Goal: Information Seeking & Learning: Learn about a topic

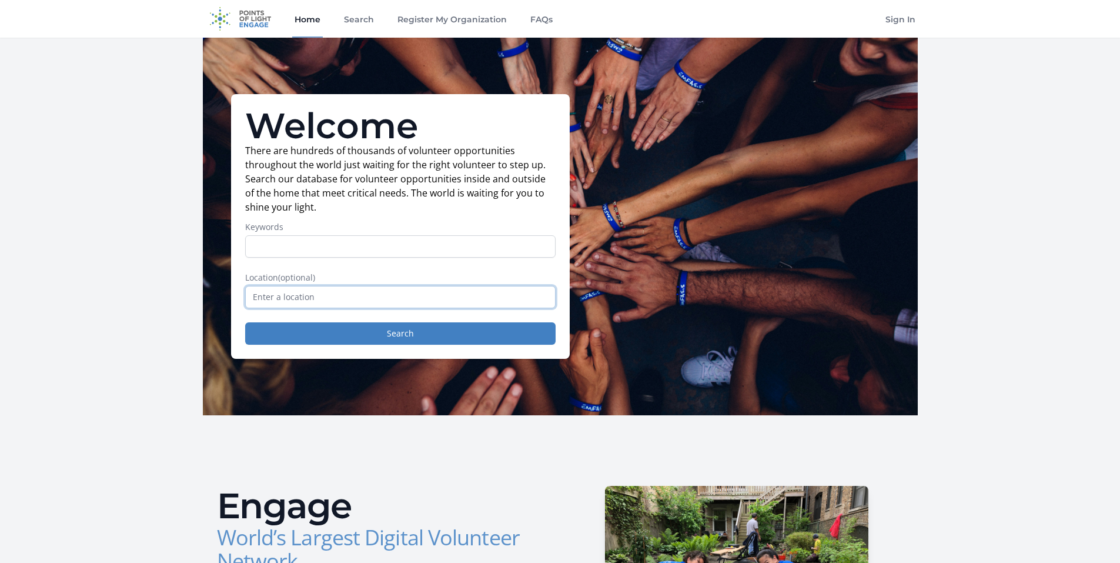
click at [343, 292] on input "text" at bounding box center [400, 297] width 311 height 22
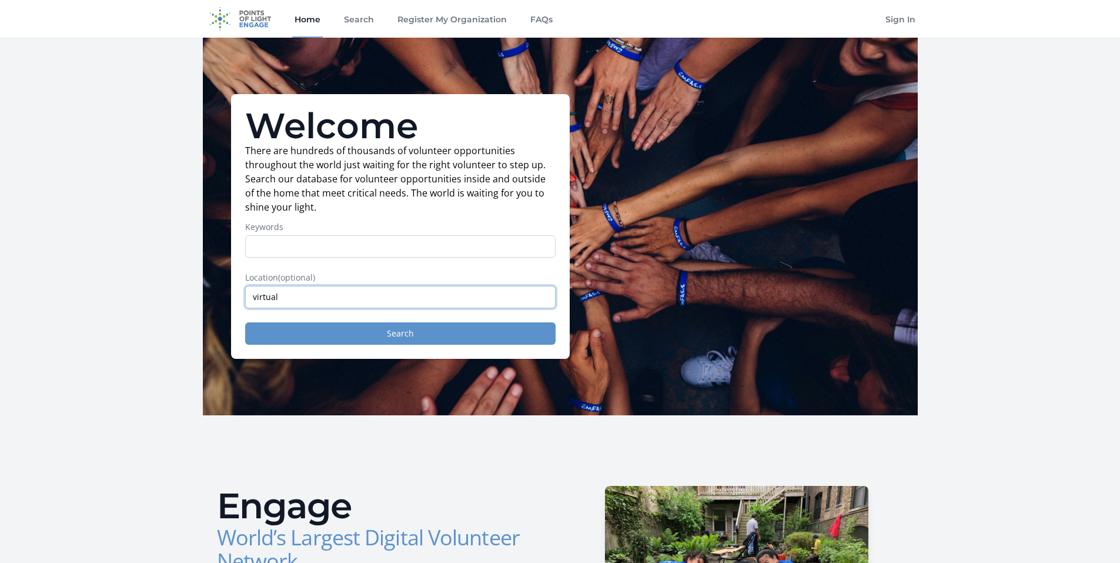
type input "virtual"
click at [413, 334] on button "Search" at bounding box center [400, 333] width 311 height 22
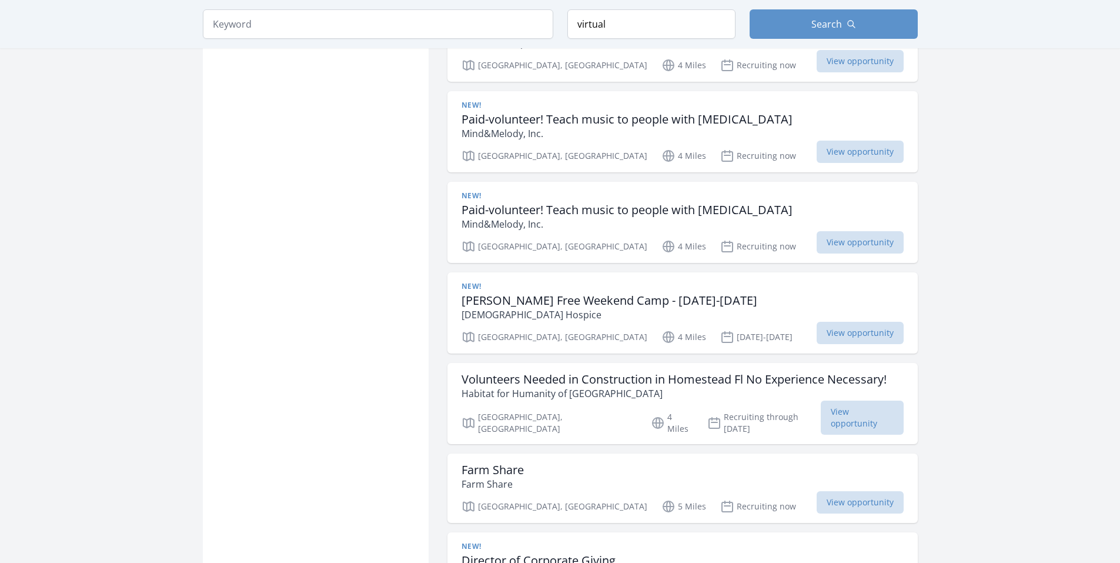
scroll to position [1059, 0]
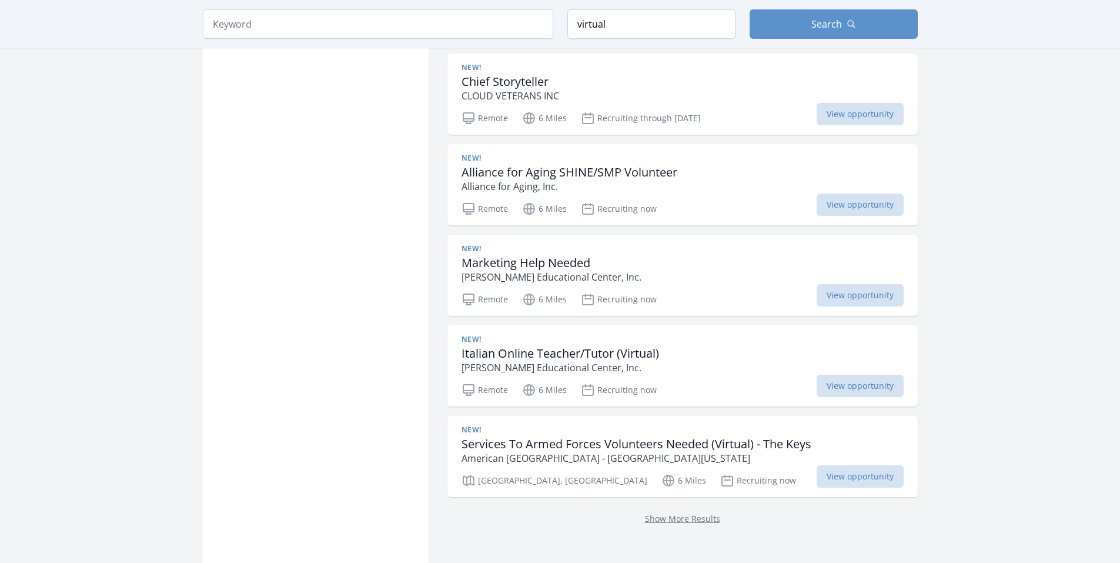
scroll to position [1529, 0]
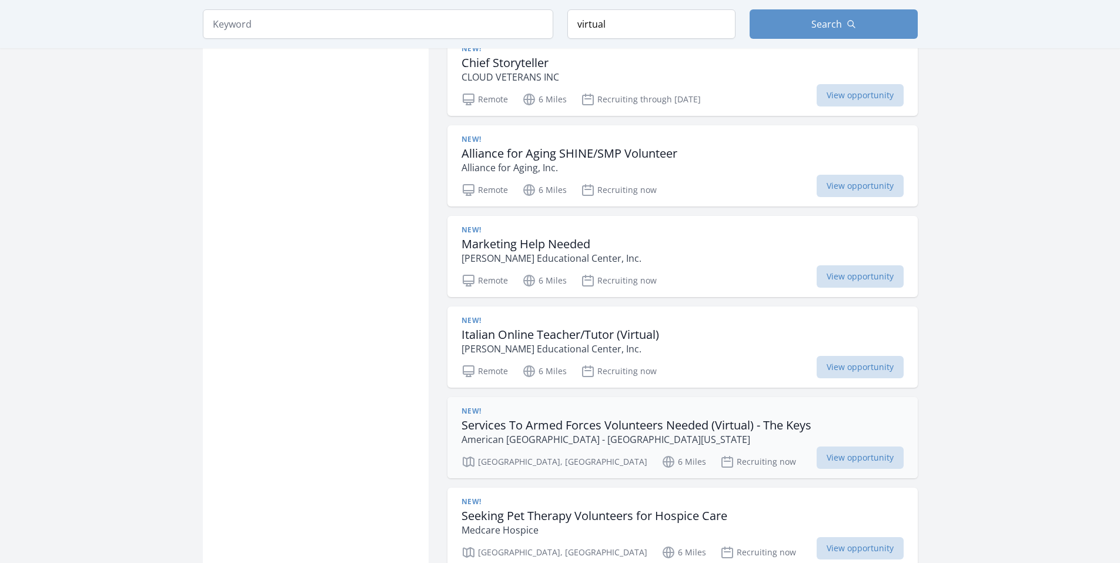
click at [678, 418] on h3 "Services To Armed Forces Volunteers Needed (Virtual) - The Keys" at bounding box center [637, 425] width 350 height 14
click at [864, 446] on span "View opportunity" at bounding box center [860, 457] width 87 height 22
click at [866, 446] on span "View opportunity" at bounding box center [860, 457] width 87 height 22
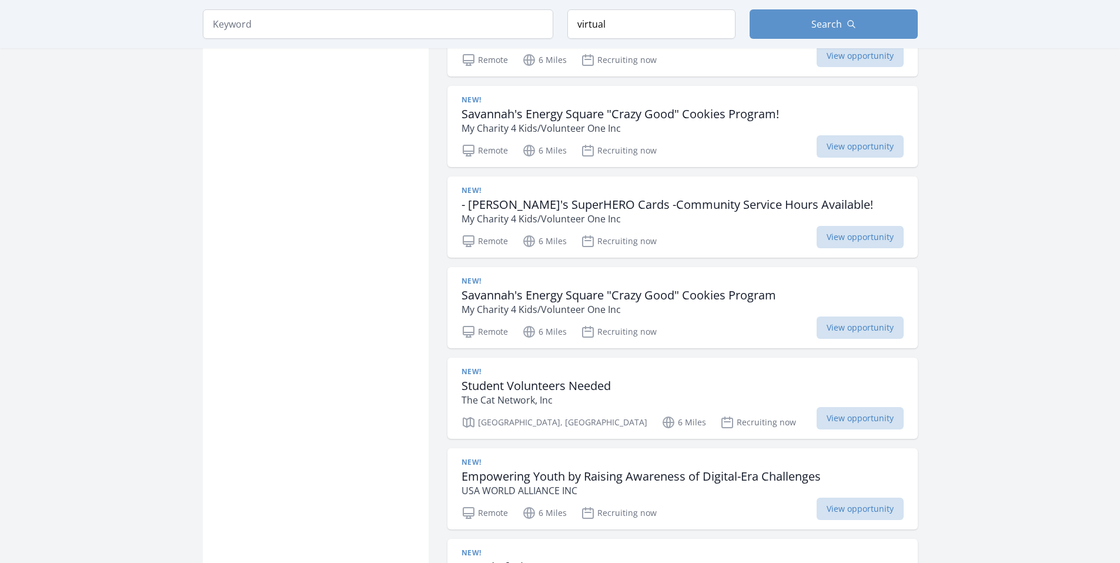
scroll to position [2764, 0]
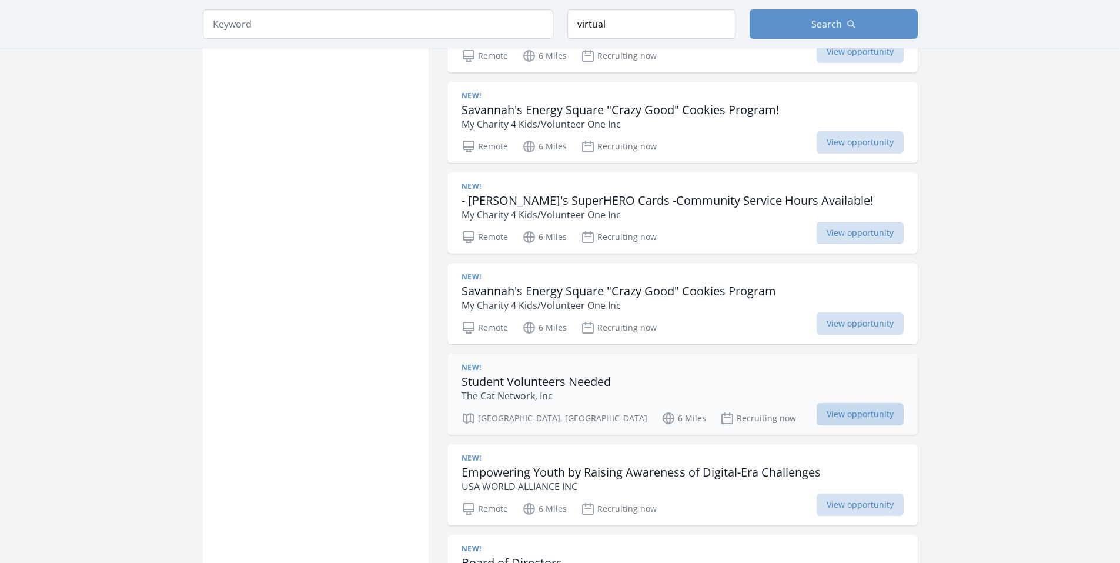
click at [872, 403] on span "View opportunity" at bounding box center [860, 414] width 87 height 22
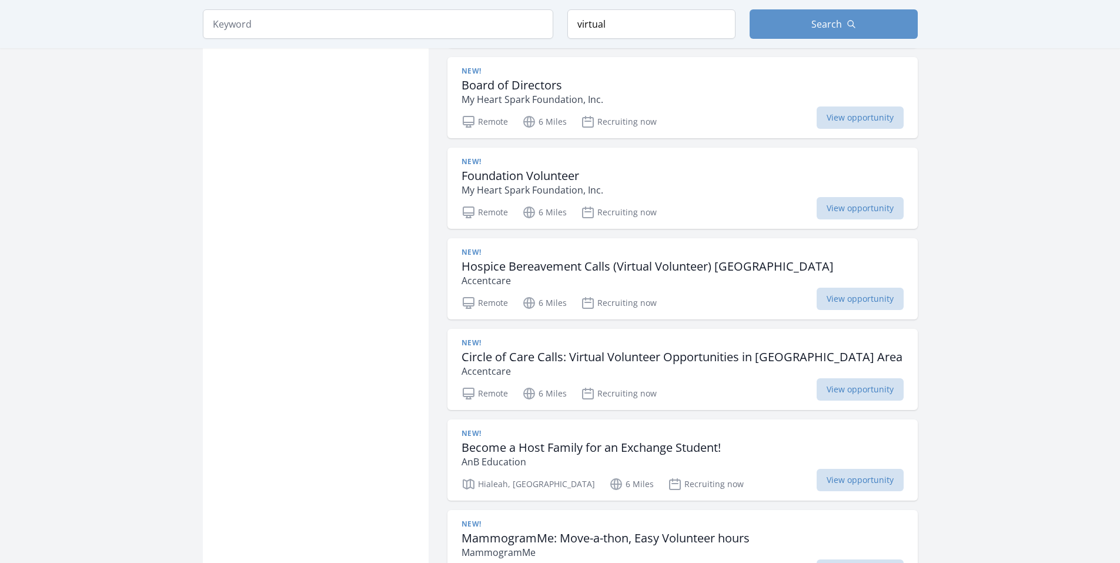
scroll to position [3294, 0]
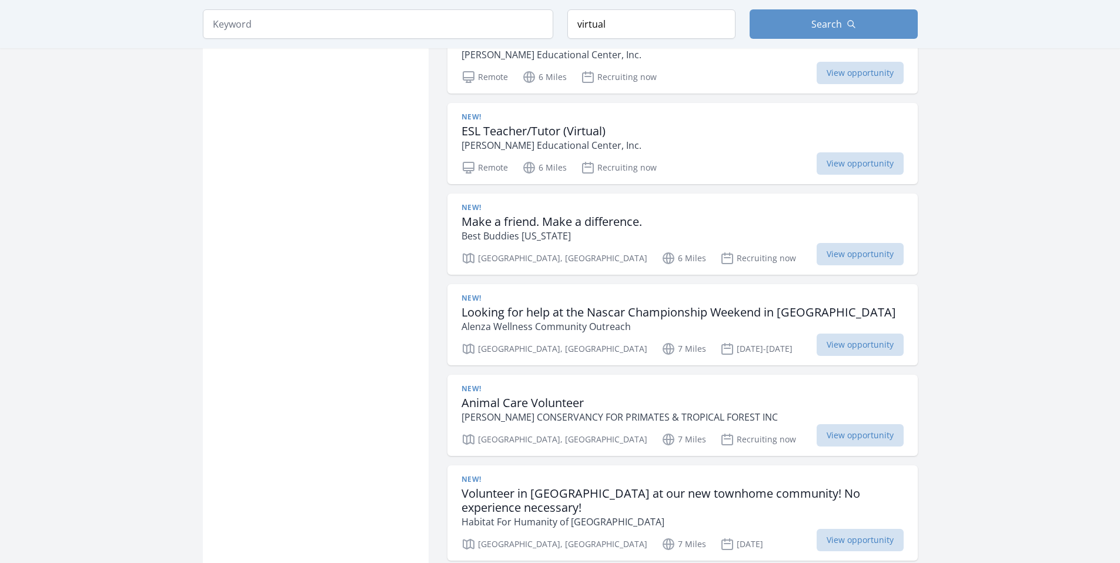
scroll to position [3941, 0]
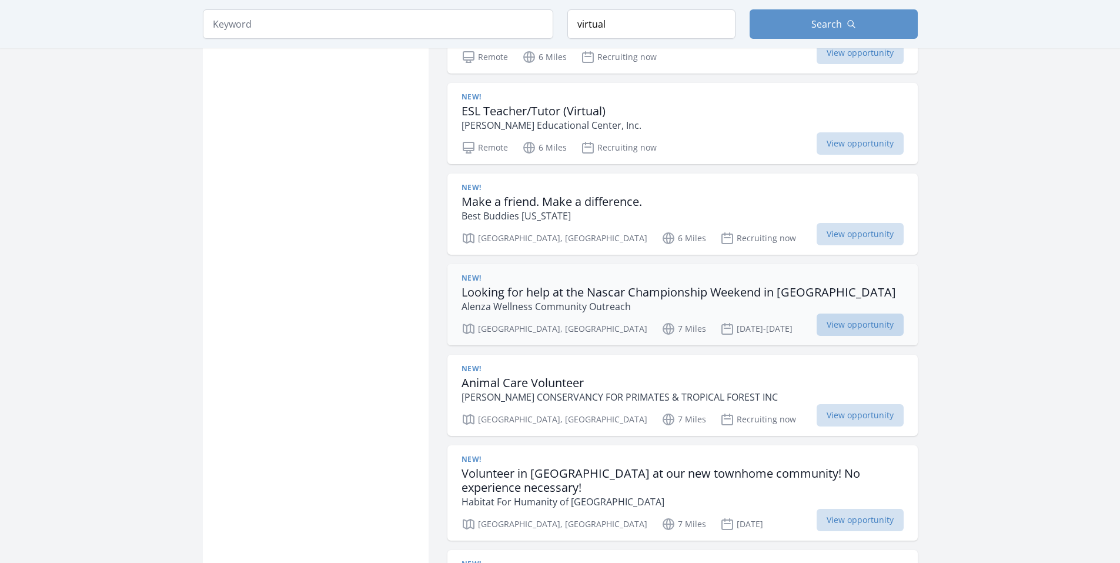
click at [850, 313] on span "View opportunity" at bounding box center [860, 324] width 87 height 22
click at [856, 313] on span "View opportunity" at bounding box center [860, 324] width 87 height 22
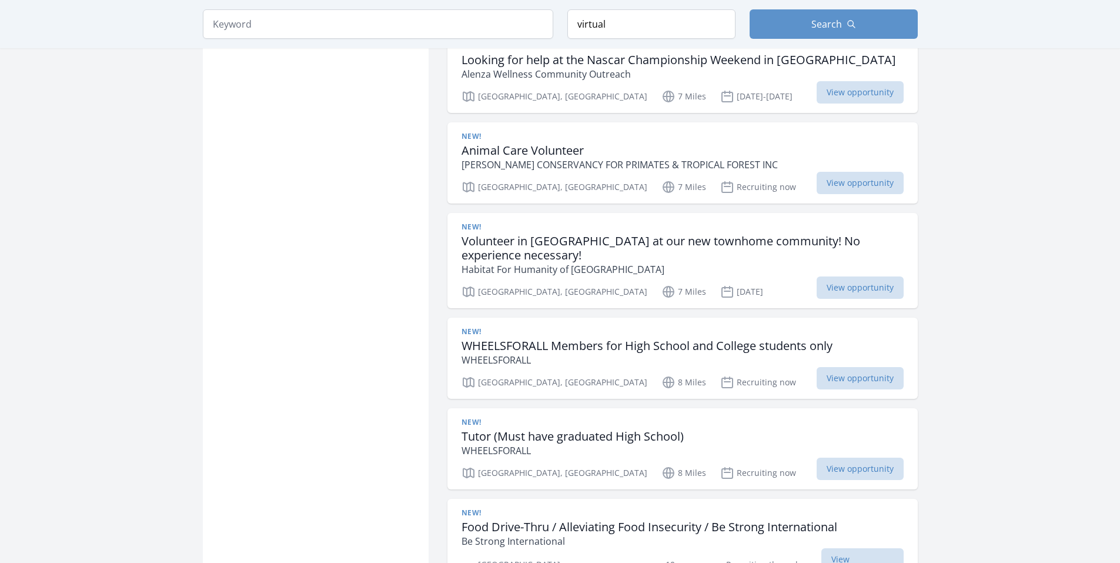
scroll to position [4176, 0]
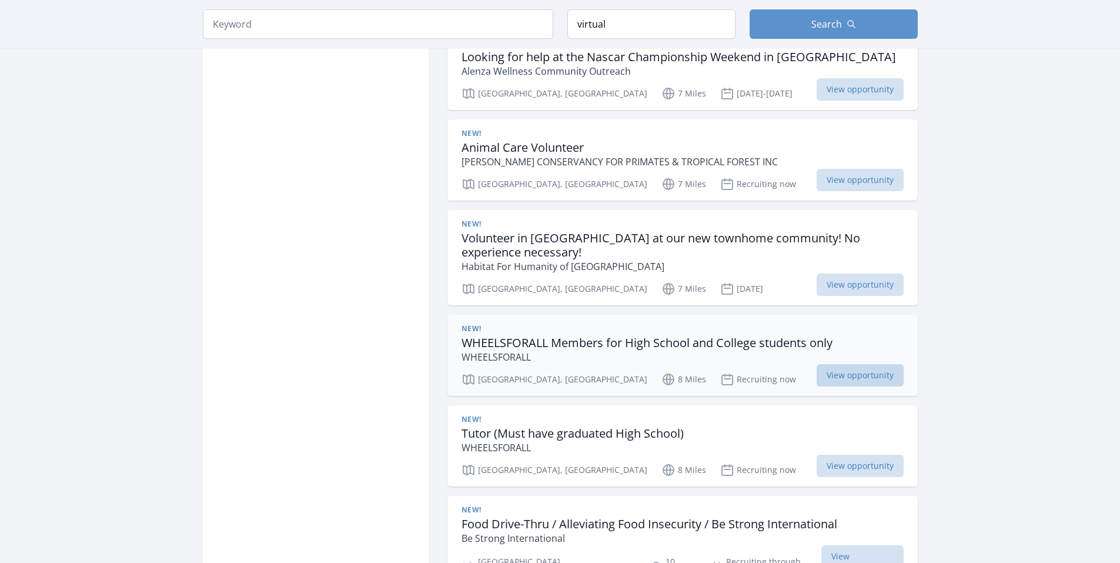
click at [837, 364] on span "View opportunity" at bounding box center [860, 375] width 87 height 22
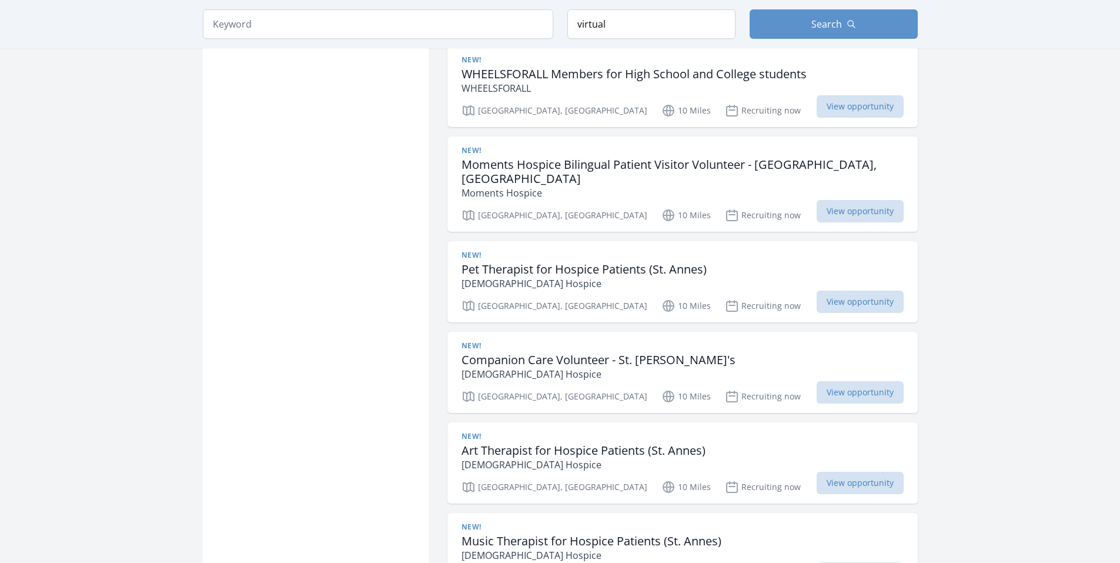
scroll to position [4823, 0]
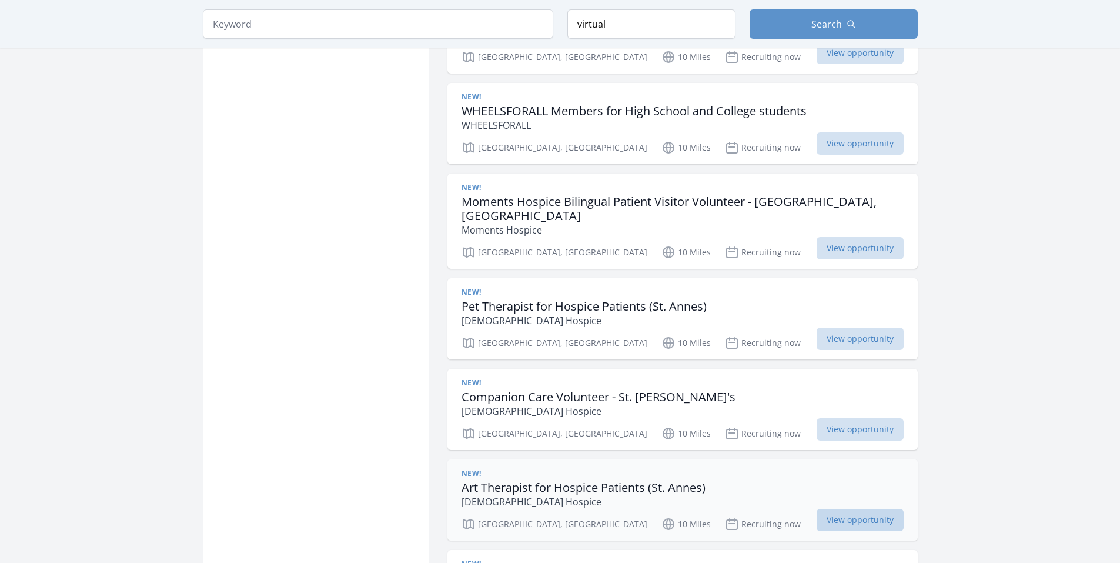
scroll to position [6235, 0]
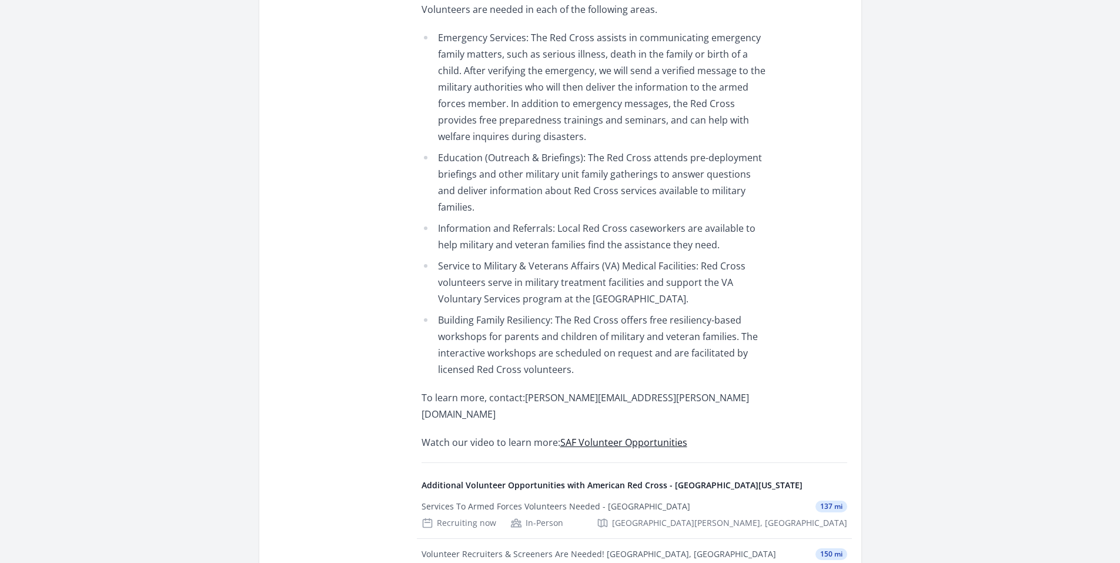
scroll to position [529, 0]
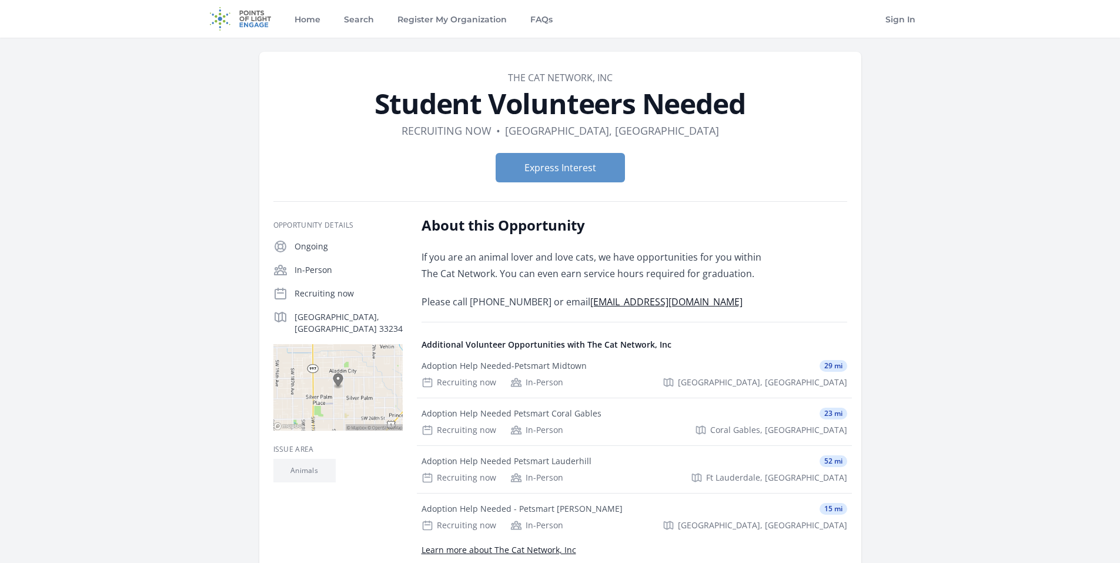
click at [336, 365] on img at bounding box center [337, 387] width 129 height 86
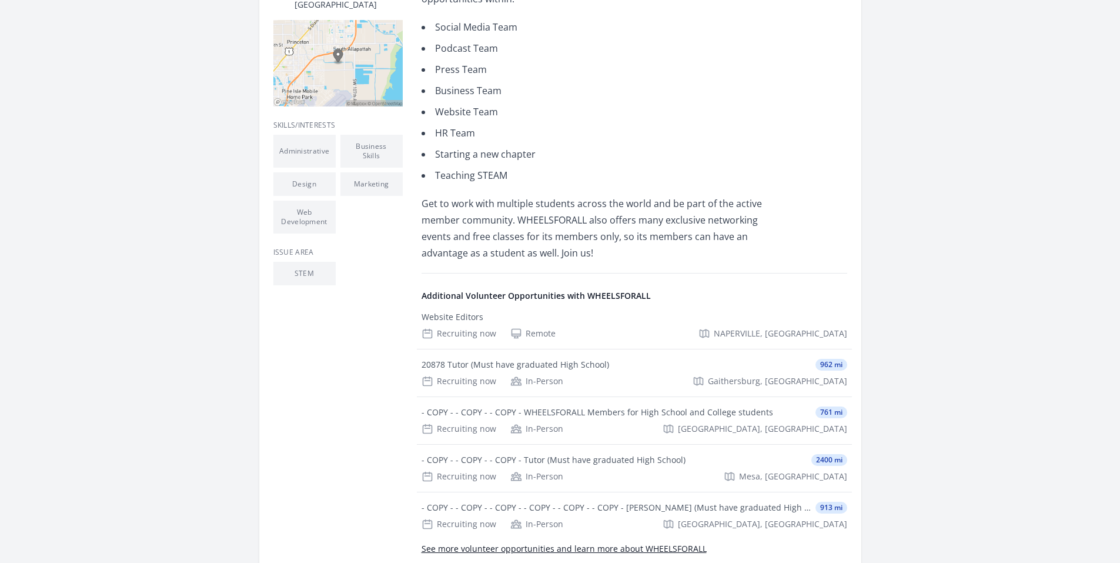
scroll to position [353, 0]
